Goal: Check status: Check status

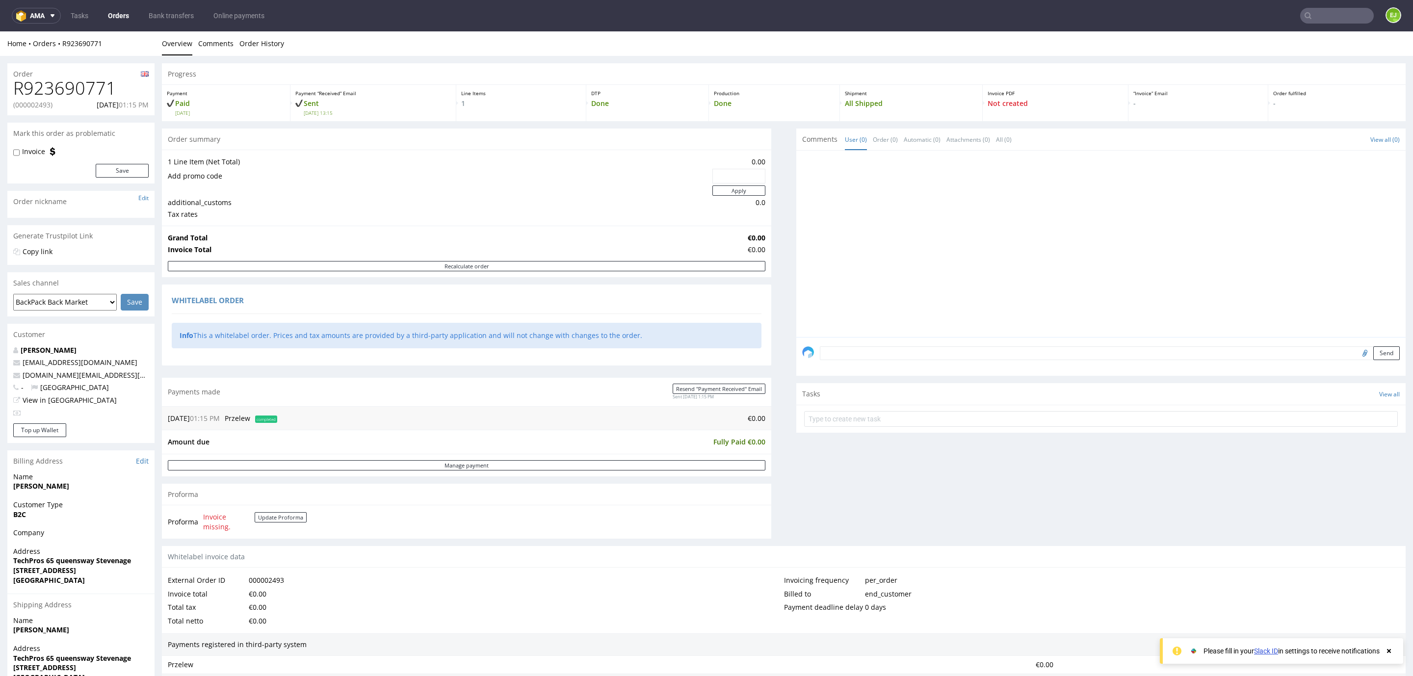
scroll to position [202, 0]
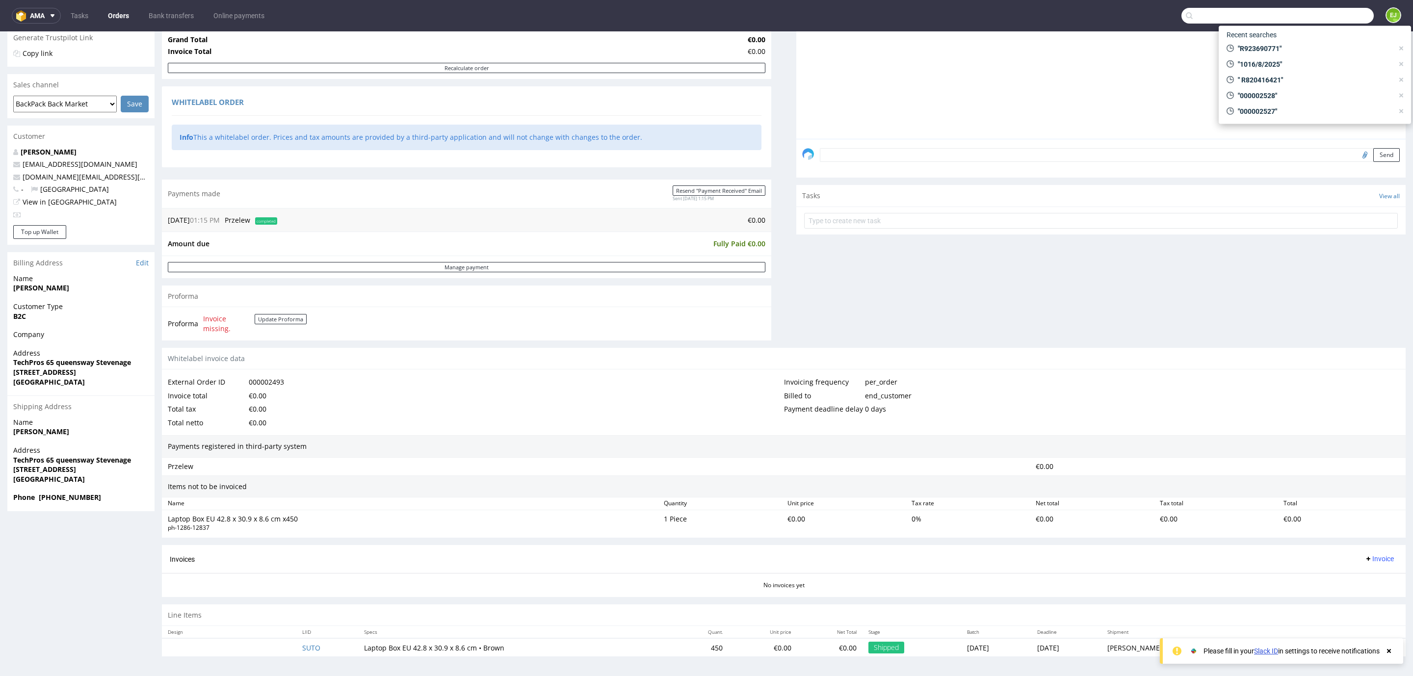
click at [1316, 11] on input "text" at bounding box center [1278, 16] width 192 height 16
paste input "000002411"
type input "000002411"
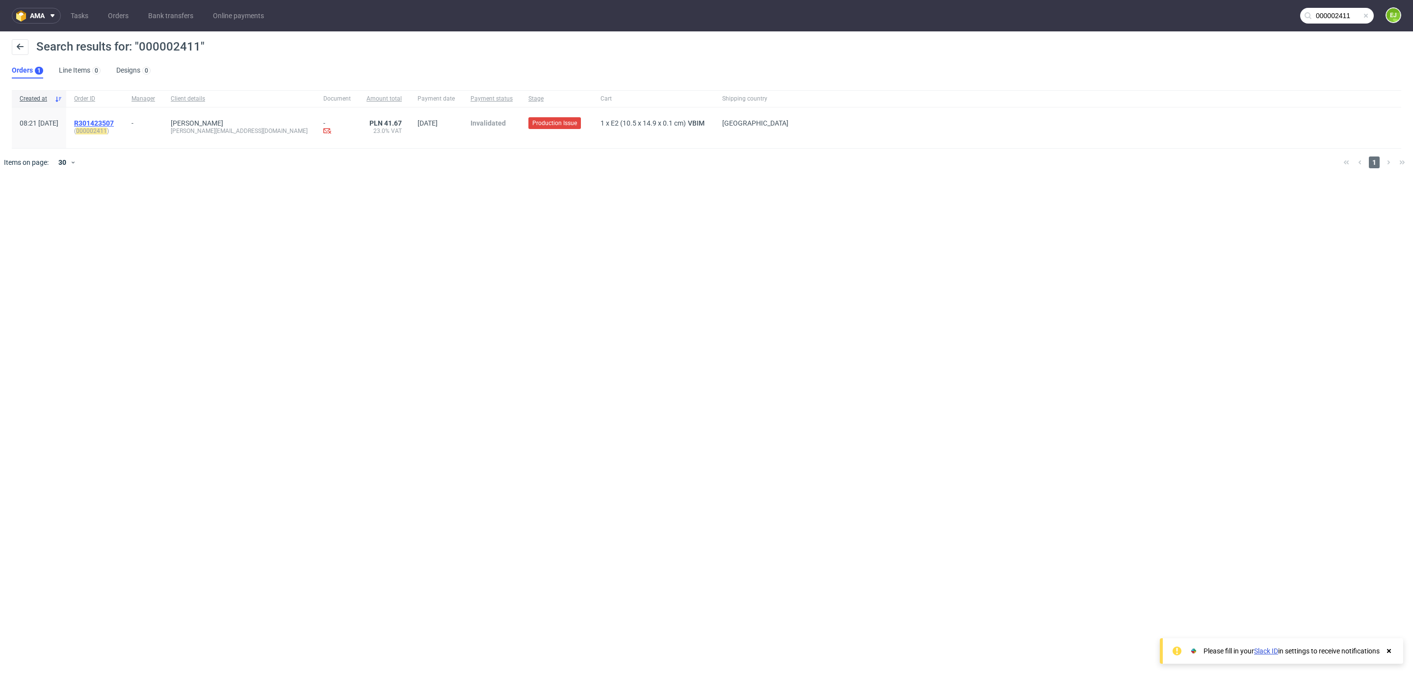
click at [114, 121] on span "R301423507" at bounding box center [94, 123] width 40 height 8
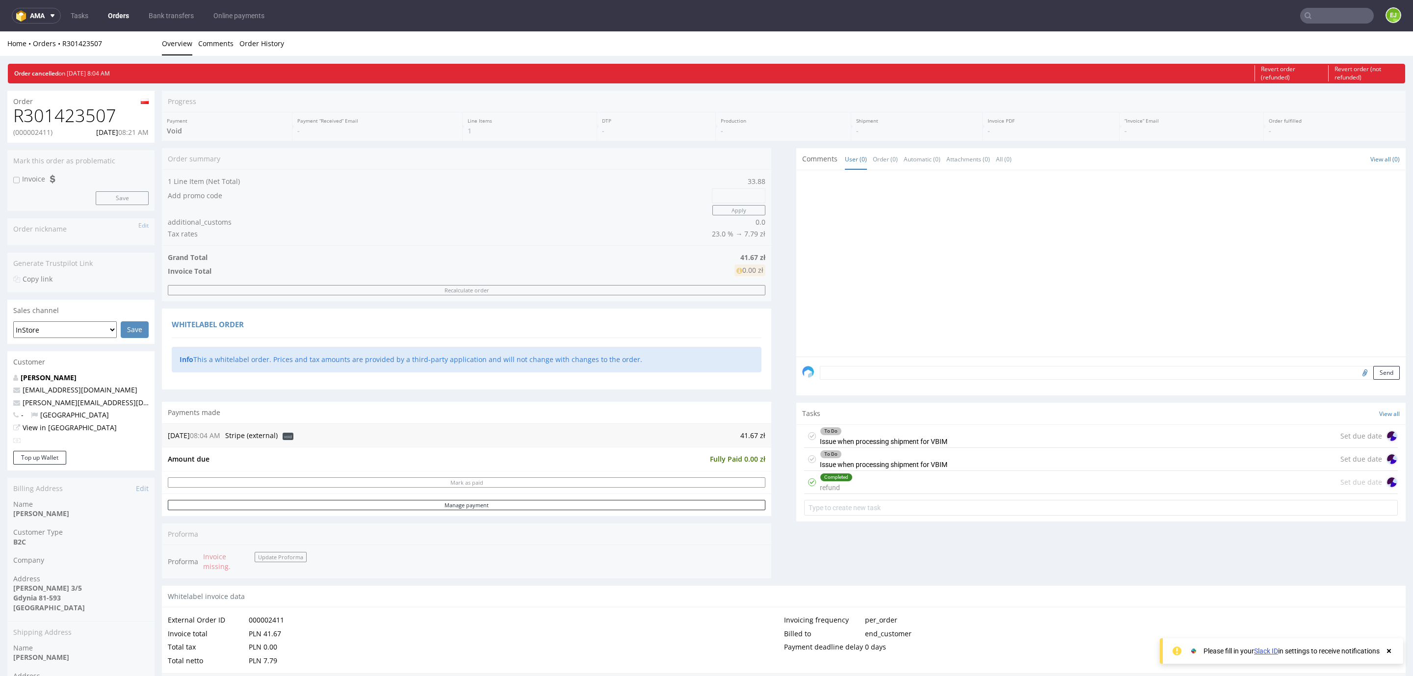
scroll to position [225, 0]
